Goal: Information Seeking & Learning: Learn about a topic

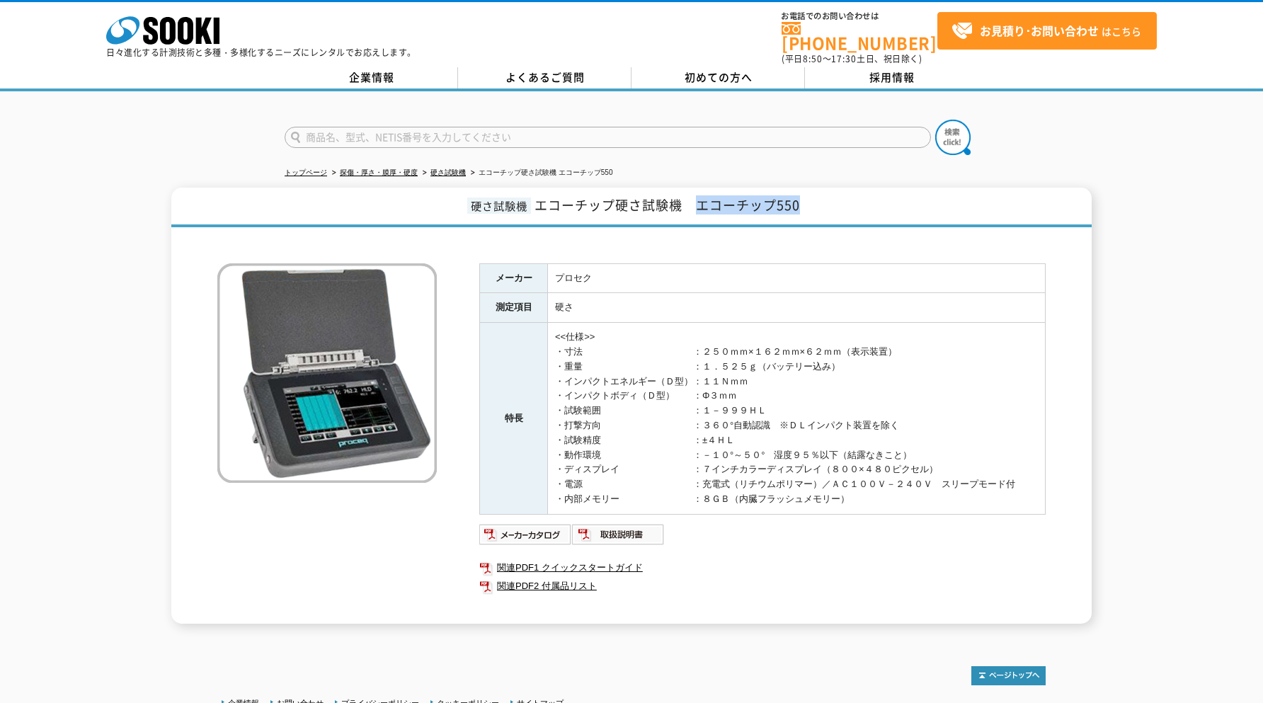
drag, startPoint x: 835, startPoint y: 194, endPoint x: 700, endPoint y: 199, distance: 134.6
click at [700, 199] on h1 "硬さ試験機 エコーチップ硬さ試験機　エコーチップ550" at bounding box center [631, 208] width 920 height 40
click at [665, 201] on span "エコーチップ硬さ試験機　エコーチップ550" at bounding box center [666, 204] width 265 height 19
drag, startPoint x: 684, startPoint y: 193, endPoint x: 531, endPoint y: 203, distance: 153.3
click at [531, 203] on h1 "硬さ試験機 エコーチップ硬さ試験機　エコーチップ550" at bounding box center [631, 208] width 920 height 40
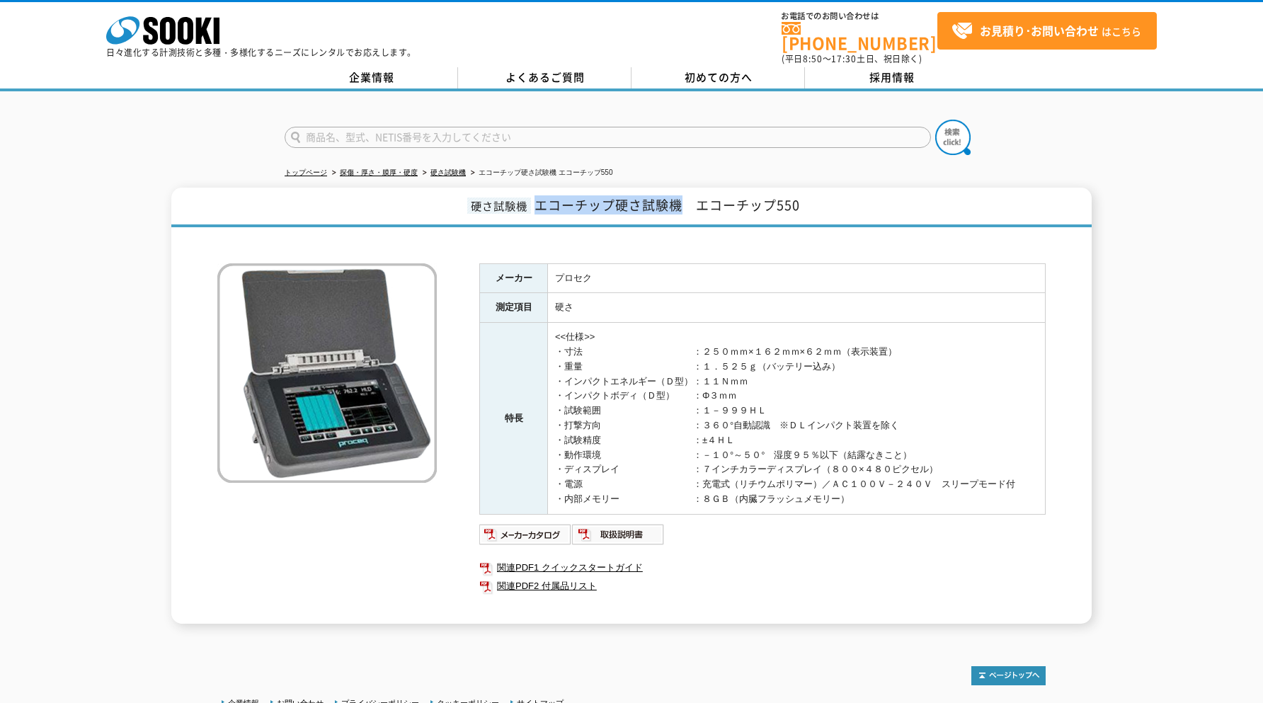
copy span "エコーチップ硬さ試験機"
click at [733, 195] on span "エコーチップ硬さ試験機　エコーチップ550" at bounding box center [666, 204] width 265 height 19
drag, startPoint x: 818, startPoint y: 199, endPoint x: 699, endPoint y: 201, distance: 119.6
click at [699, 201] on h1 "硬さ試験機 エコーチップ硬さ試験機　エコーチップ550" at bounding box center [631, 208] width 920 height 40
copy span "エコーチップ550"
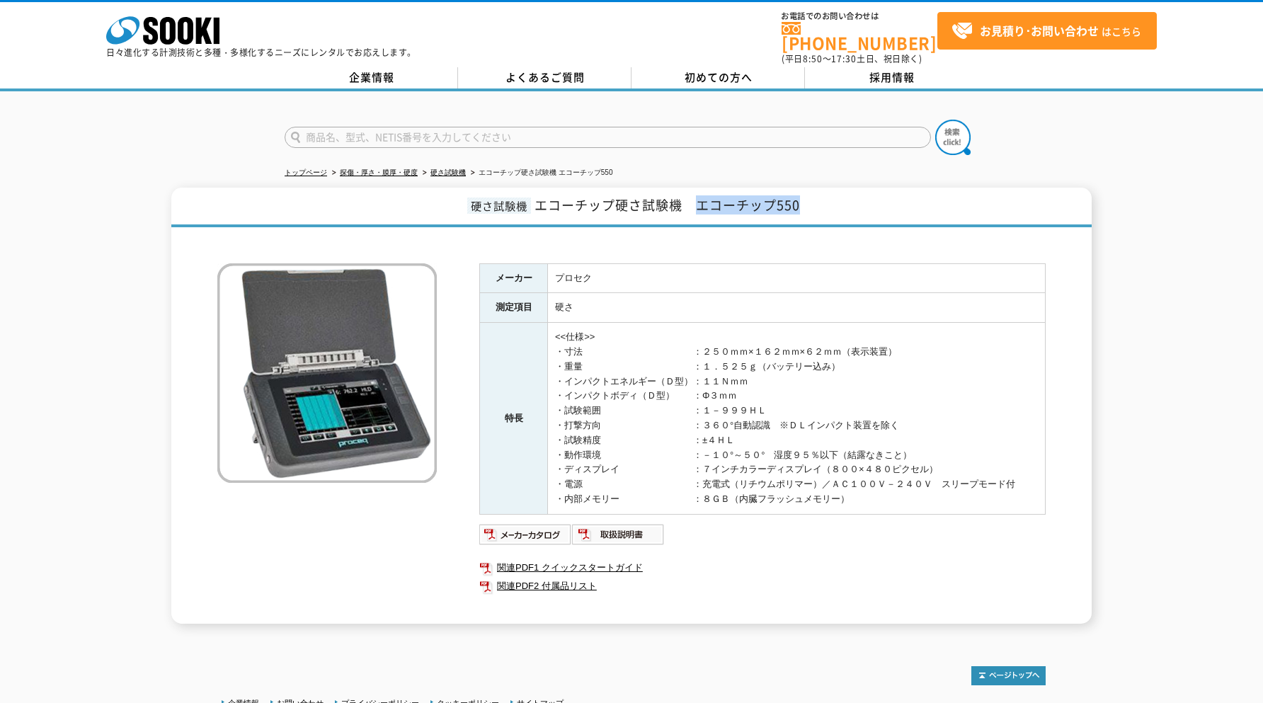
click at [772, 214] on h1 "硬さ試験機 エコーチップ硬さ試験機　エコーチップ550" at bounding box center [631, 208] width 920 height 40
drag, startPoint x: 810, startPoint y: 198, endPoint x: 426, endPoint y: 194, distance: 384.4
click at [426, 194] on h1 "硬さ試験機 エコーチップ硬さ試験機　エコーチップ550" at bounding box center [631, 208] width 920 height 40
copy h1 "硬さ試験機 エコーチップ硬さ試験機　エコーチップ550"
